Goal: Information Seeking & Learning: Learn about a topic

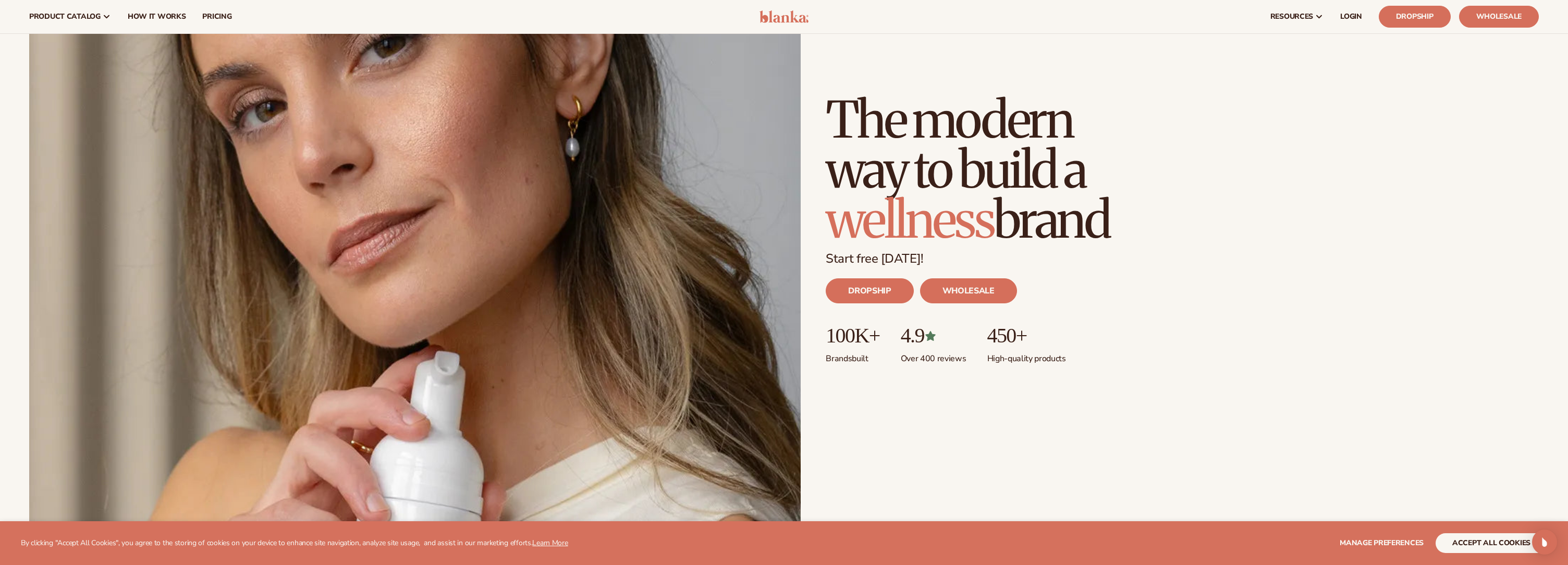
scroll to position [197, 0]
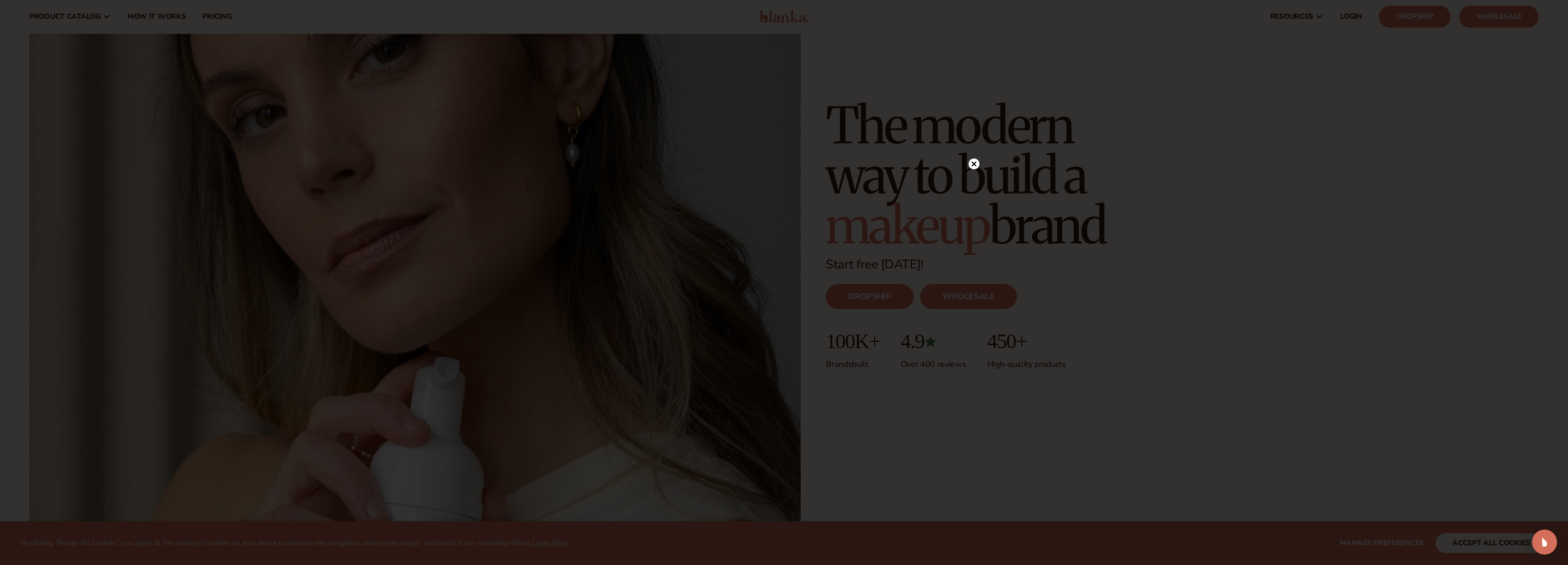
click at [976, 164] on circle at bounding box center [975, 164] width 11 height 11
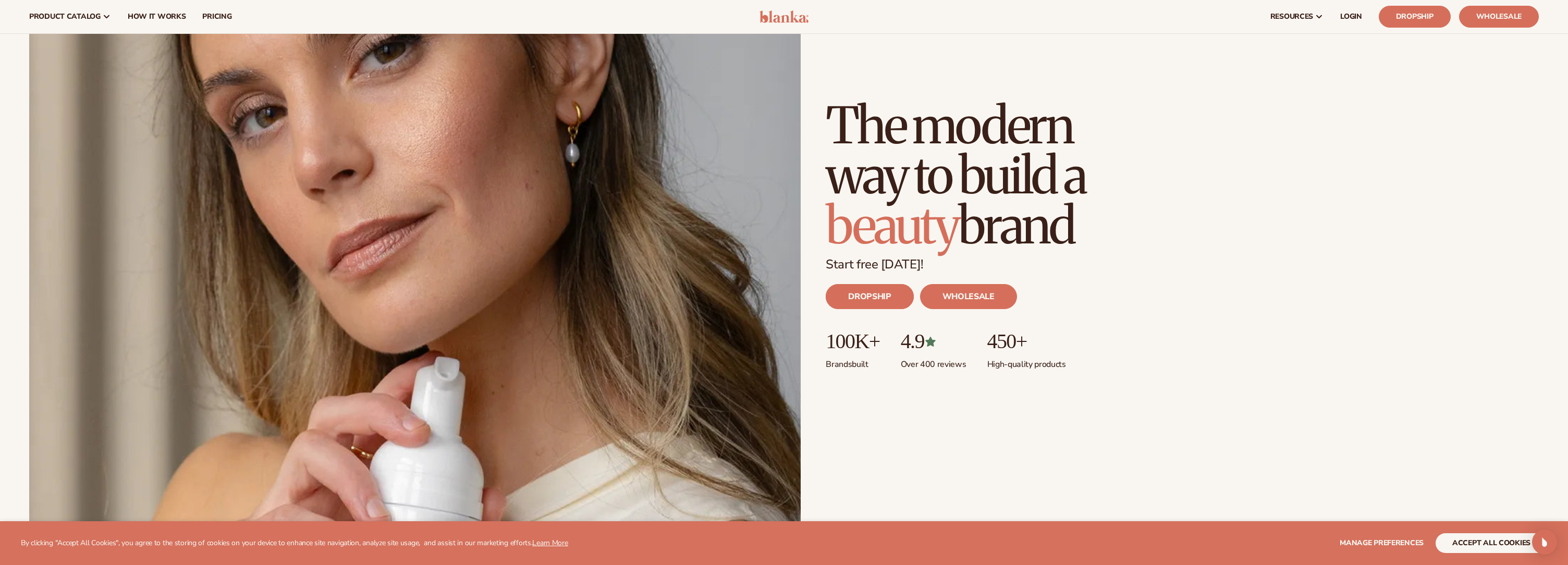
click at [891, 298] on link "DROPSHIP" at bounding box center [869, 296] width 88 height 25
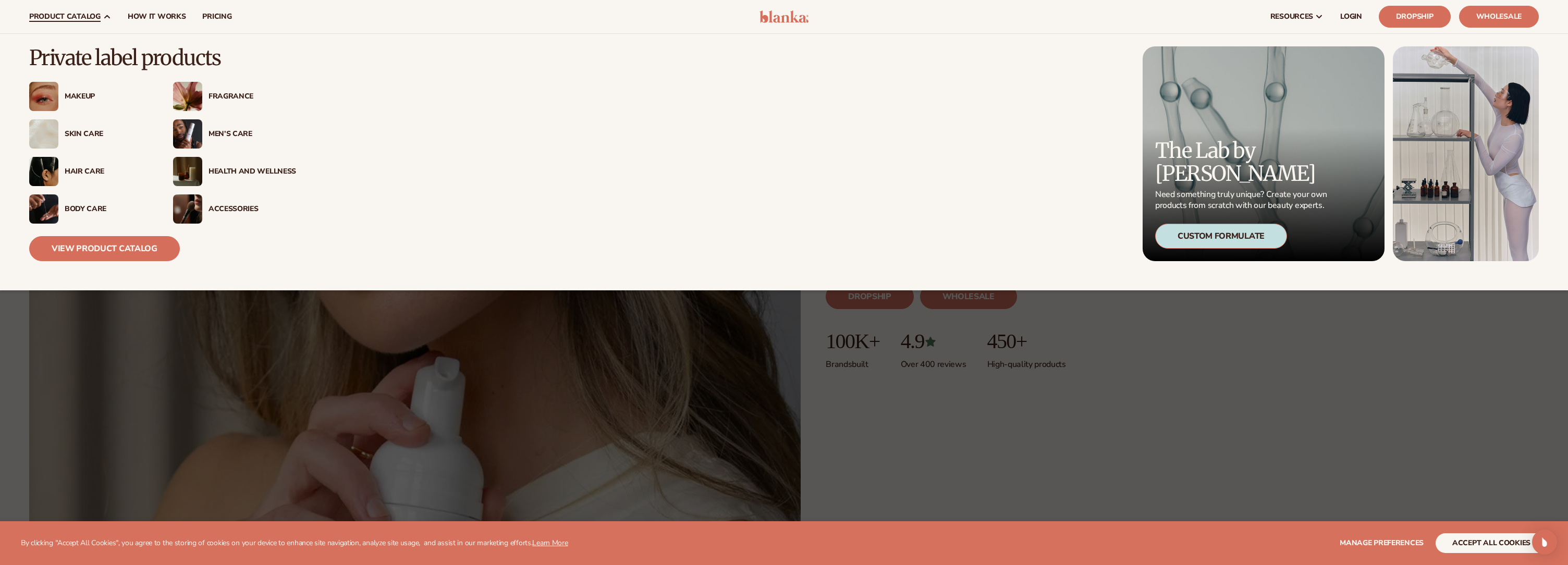
click at [87, 95] on div "Makeup" at bounding box center [109, 97] width 88 height 9
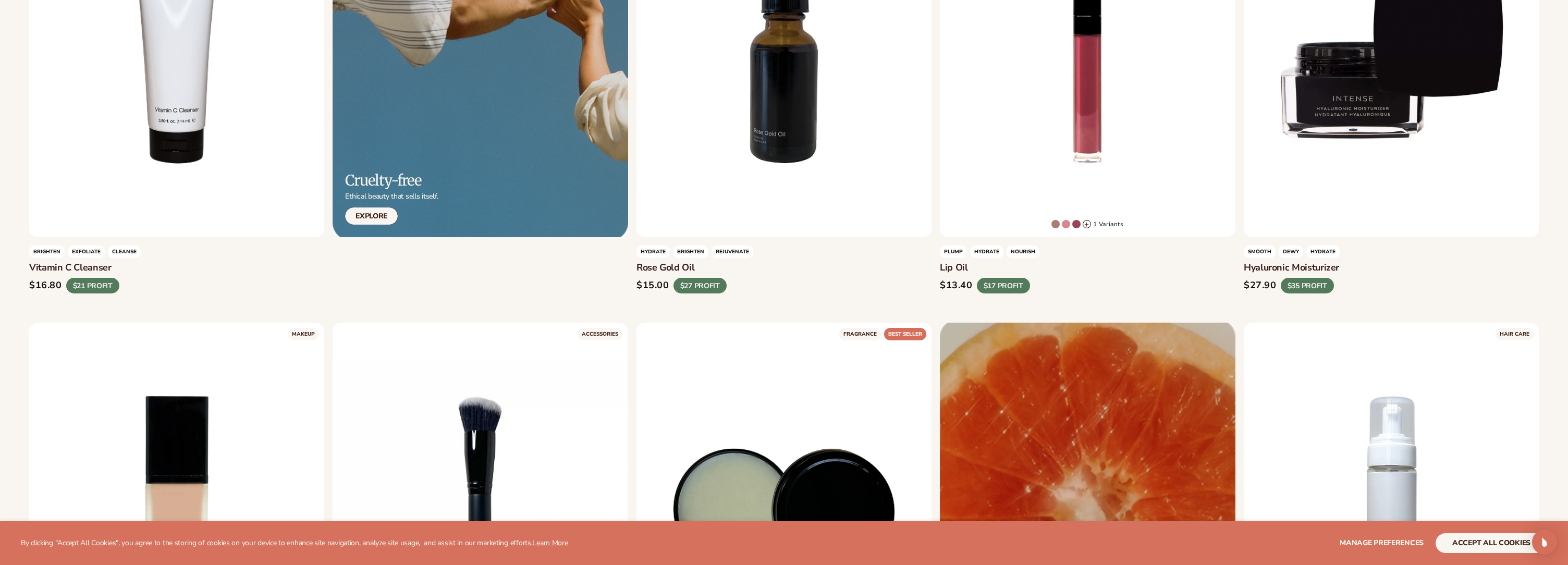
scroll to position [1136, 0]
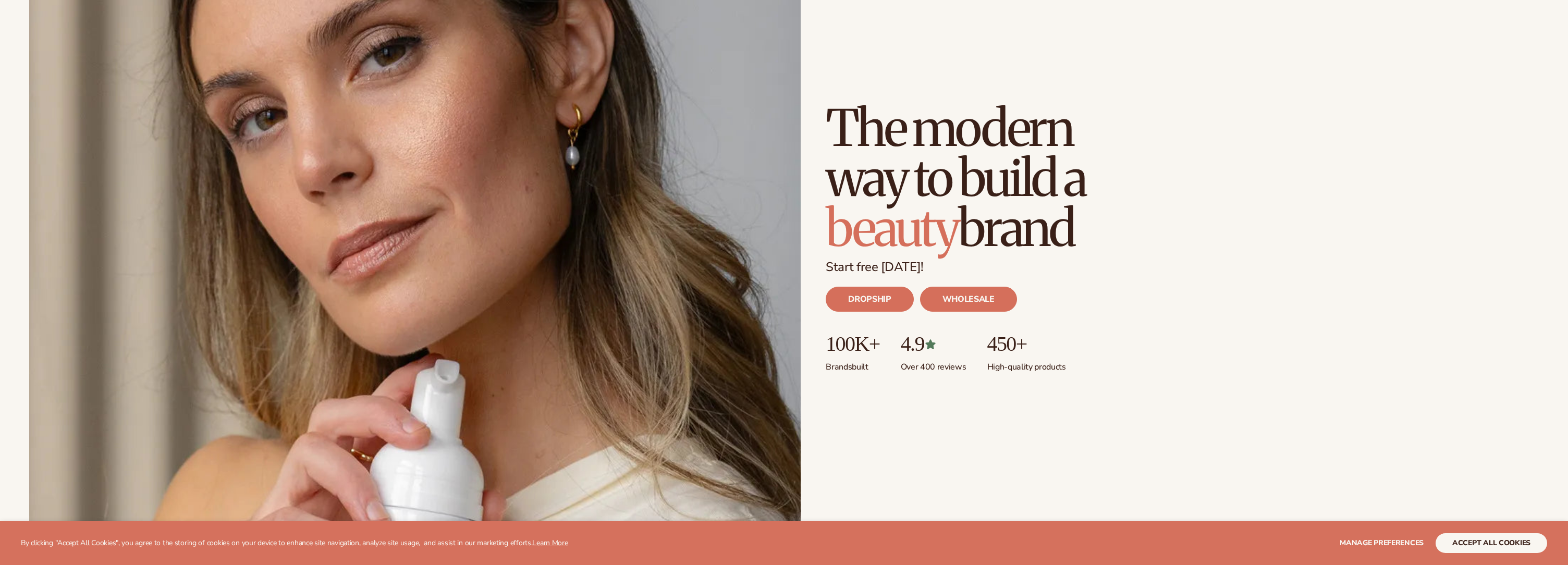
scroll to position [197, 0]
